Goal: Find specific fact: Find specific fact

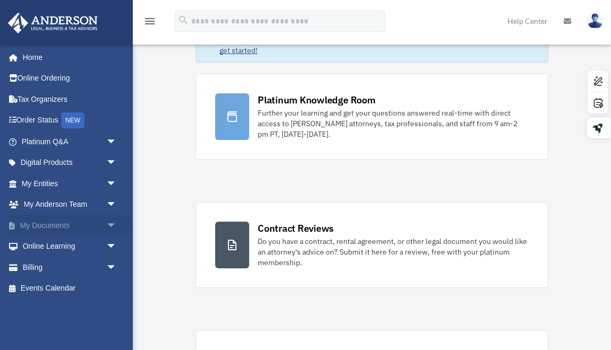
scroll to position [64, 0]
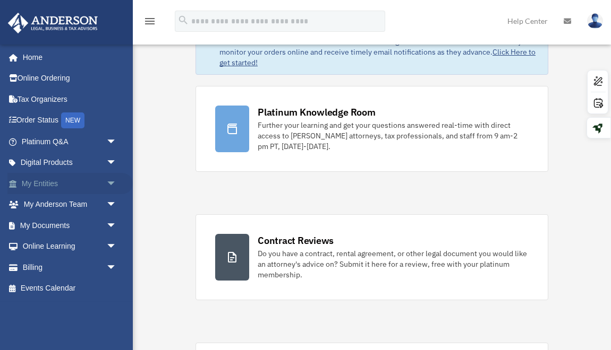
click at [109, 182] on span "arrow_drop_down" at bounding box center [116, 184] width 21 height 22
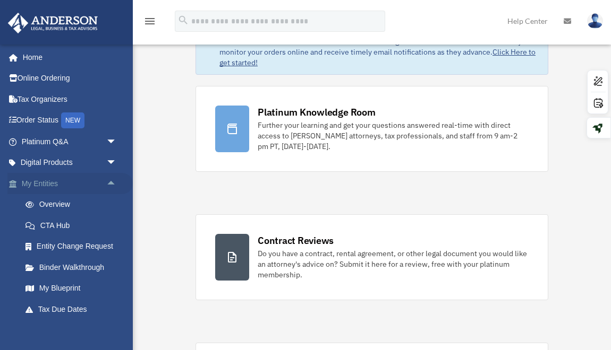
click at [61, 186] on link "My Entities arrow_drop_up" at bounding box center [69, 183] width 125 height 21
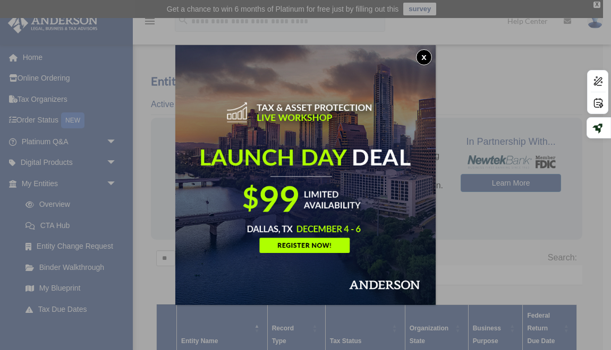
click at [422, 55] on button "x" at bounding box center [424, 57] width 16 height 16
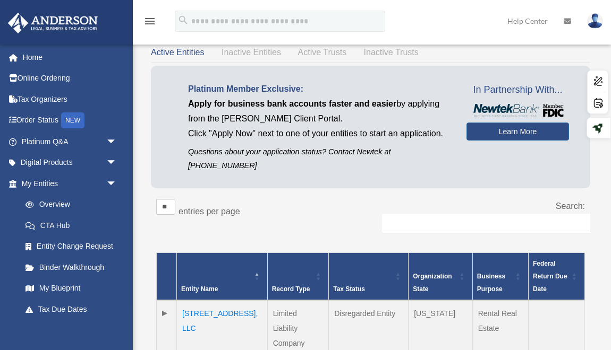
scroll to position [55, 0]
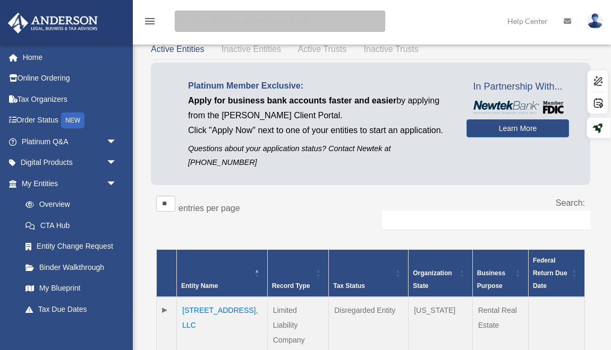
click at [320, 24] on input "search" at bounding box center [280, 21] width 210 height 21
type input "*******"
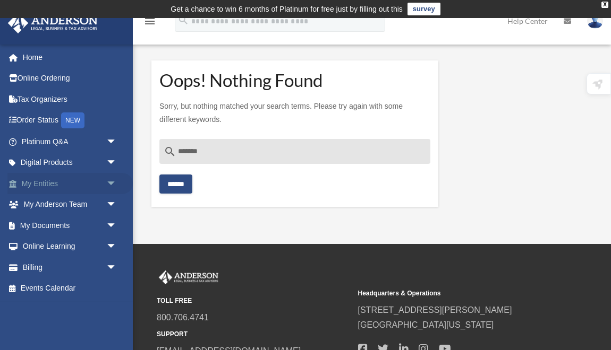
click at [46, 185] on link "My Entities arrow_drop_down" at bounding box center [69, 183] width 125 height 21
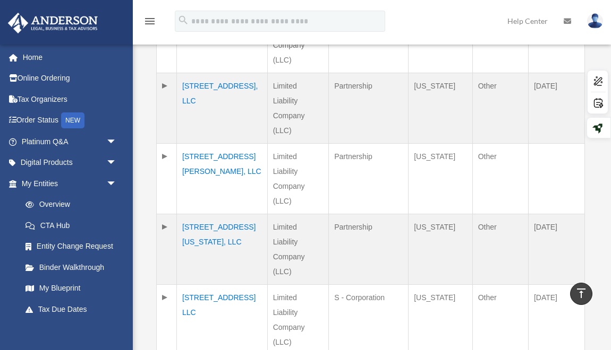
scroll to position [469, 0]
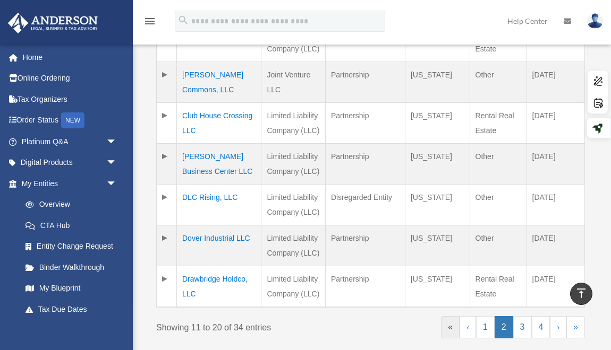
scroll to position [605, 0]
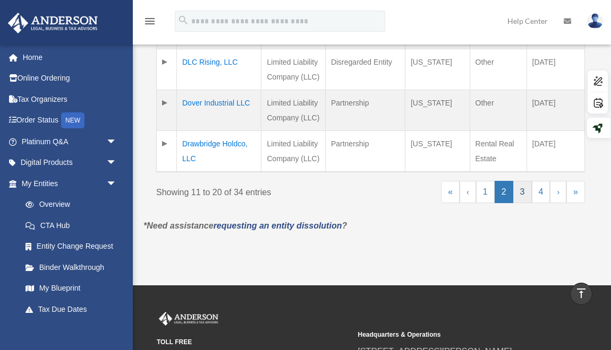
click at [522, 181] on link "3" at bounding box center [522, 192] width 19 height 22
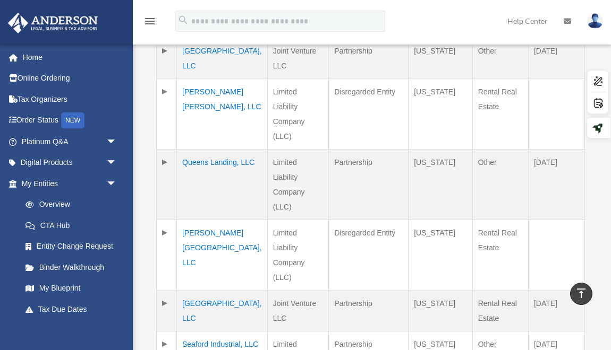
scroll to position [556, 0]
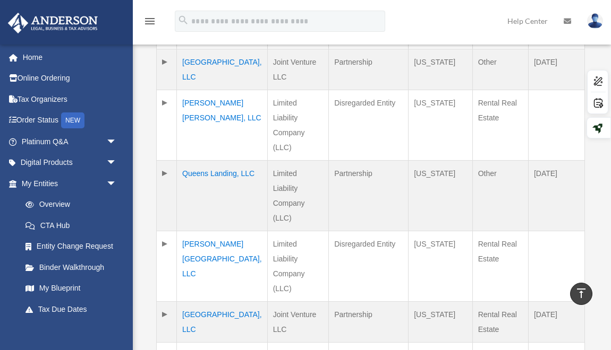
click at [218, 231] on td "[PERSON_NAME][GEOGRAPHIC_DATA], LLC" at bounding box center [222, 266] width 91 height 71
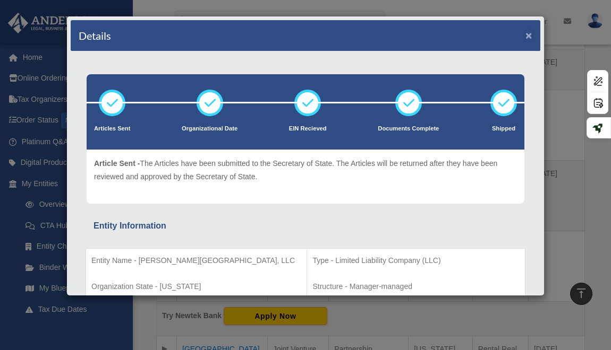
click at [530, 36] on button "×" at bounding box center [528, 35] width 7 height 11
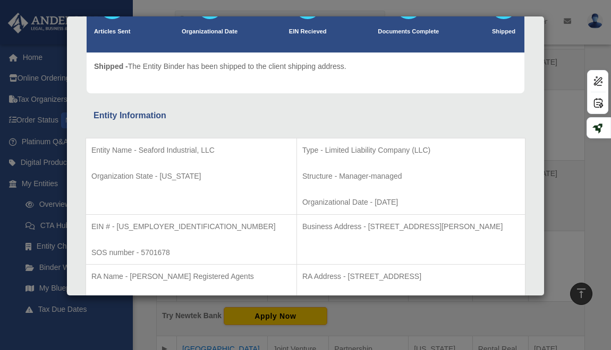
scroll to position [116, 0]
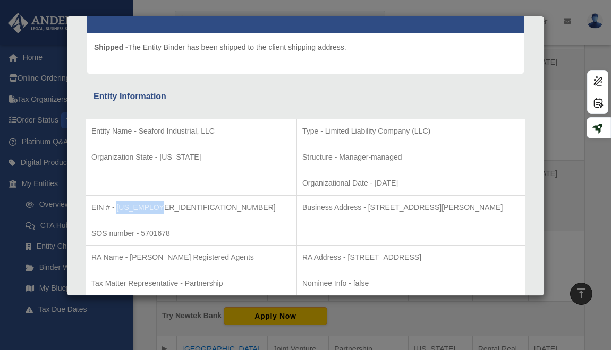
drag, startPoint x: 164, startPoint y: 206, endPoint x: 116, endPoint y: 205, distance: 47.3
click at [116, 205] on p "EIN # - [US_EMPLOYER_IDENTIFICATION_NUMBER]" at bounding box center [191, 207] width 200 height 13
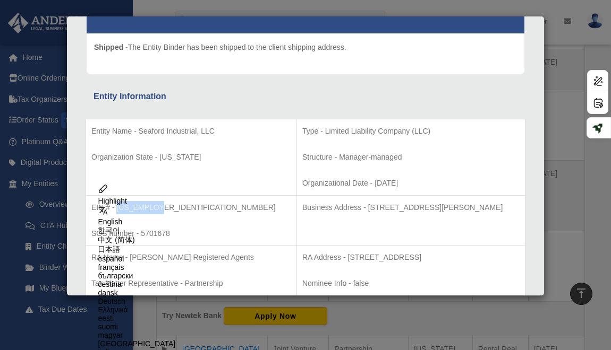
copy p "[US_EMPLOYER_IDENTIFICATION_NUMBER]"
click at [138, 320] on div "Details × Articles Sent Organizational Date" at bounding box center [305, 175] width 611 height 350
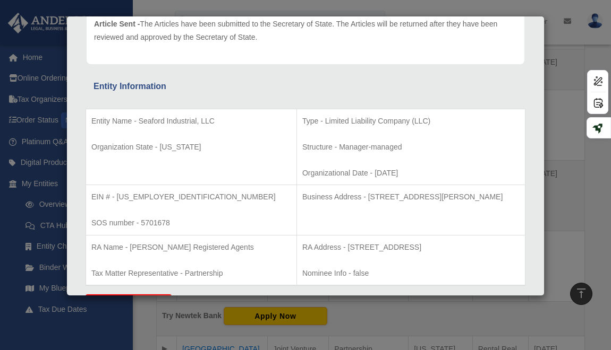
scroll to position [147, 0]
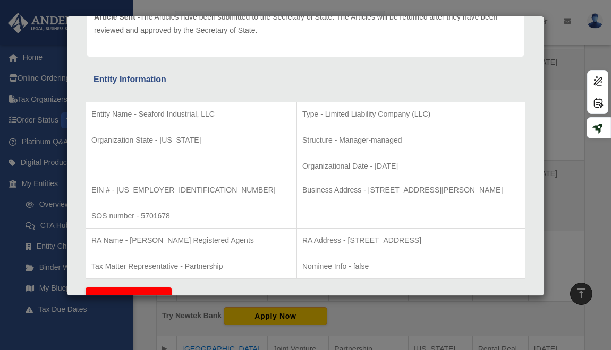
drag, startPoint x: 369, startPoint y: 165, endPoint x: 329, endPoint y: 168, distance: 40.4
click at [329, 168] on p "Organizational Date - [DATE]" at bounding box center [410, 166] width 217 height 13
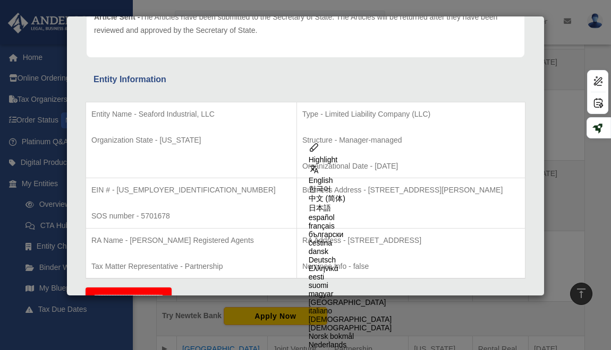
click at [338, 168] on p "Organizational Date - [DATE]" at bounding box center [410, 166] width 217 height 13
